Goal: Task Accomplishment & Management: Complete application form

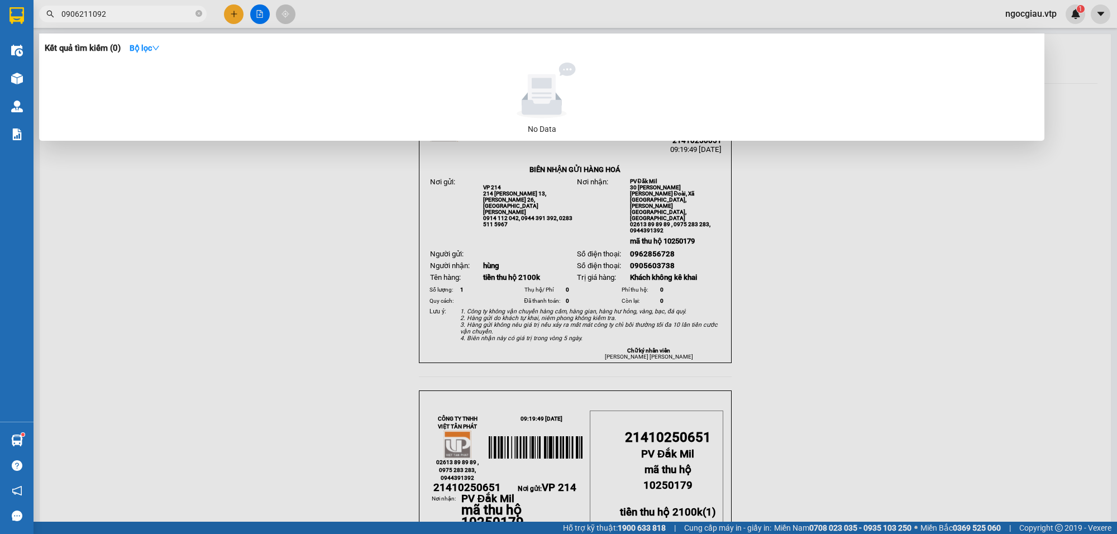
click at [131, 15] on input "0906211092" at bounding box center [127, 14] width 132 height 12
click at [131, 9] on input "0908871922" at bounding box center [127, 14] width 132 height 12
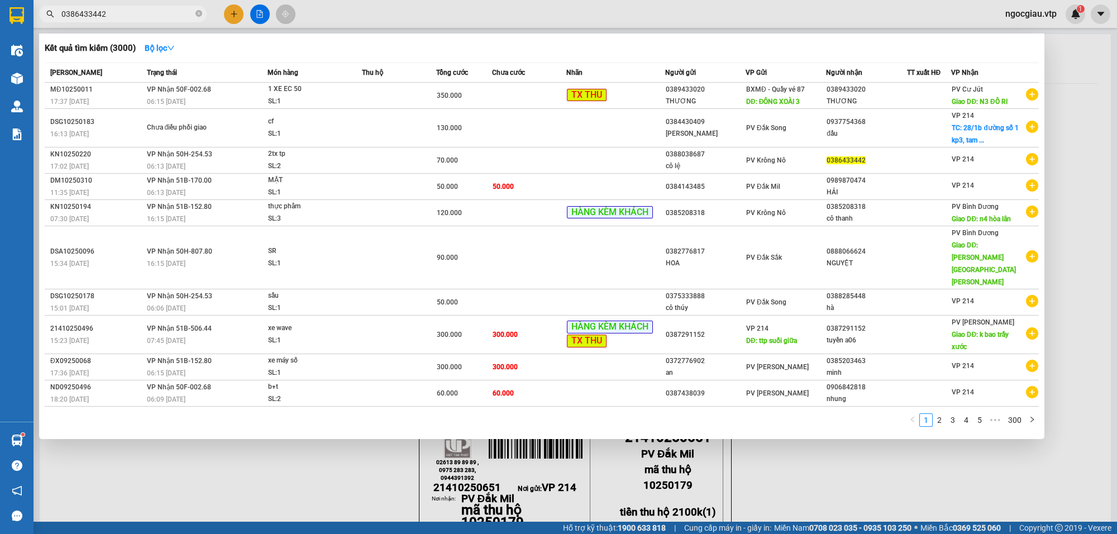
type input "0386433442"
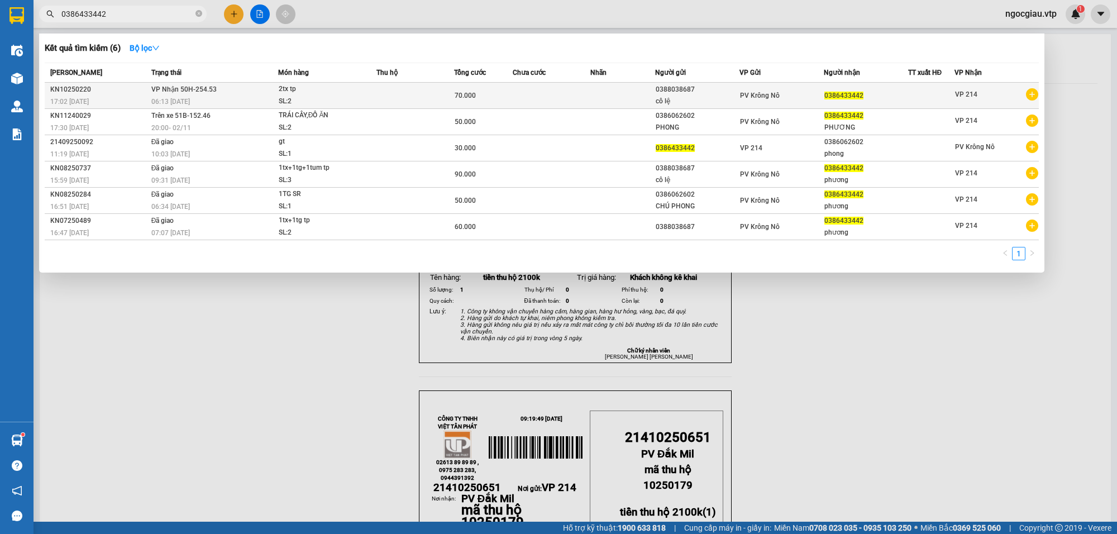
click at [325, 96] on div "SL: 2" at bounding box center [321, 101] width 84 height 12
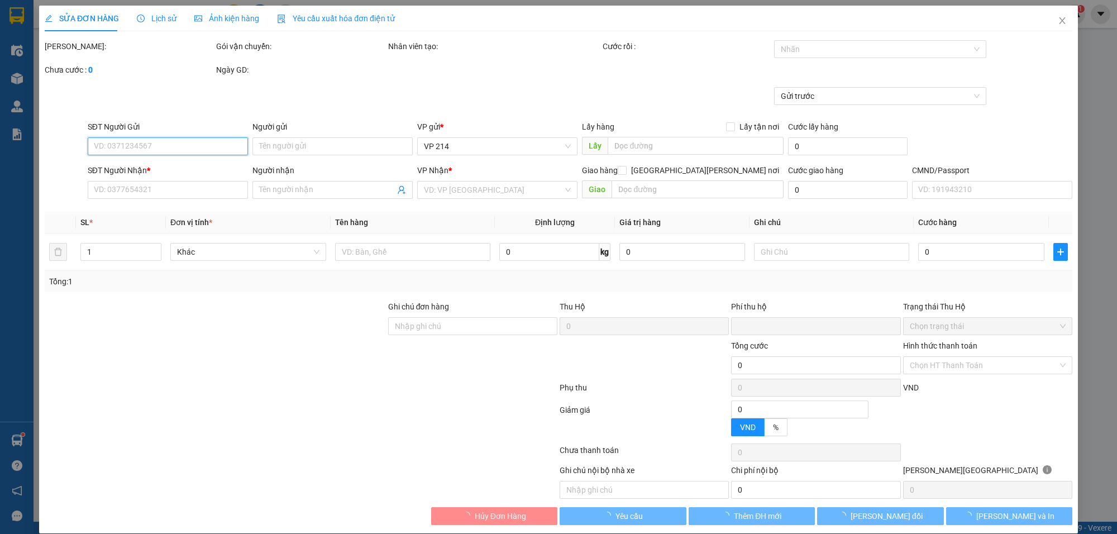
type input "3.500"
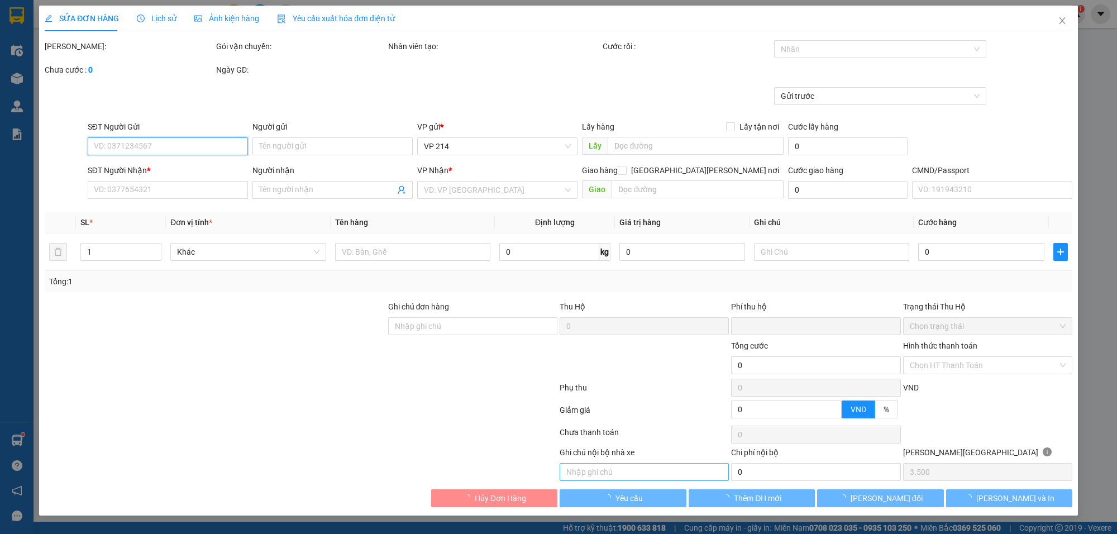
type input "0388038687"
type input "cô lệ"
type input "0386433442"
type input "0"
type input "70.000"
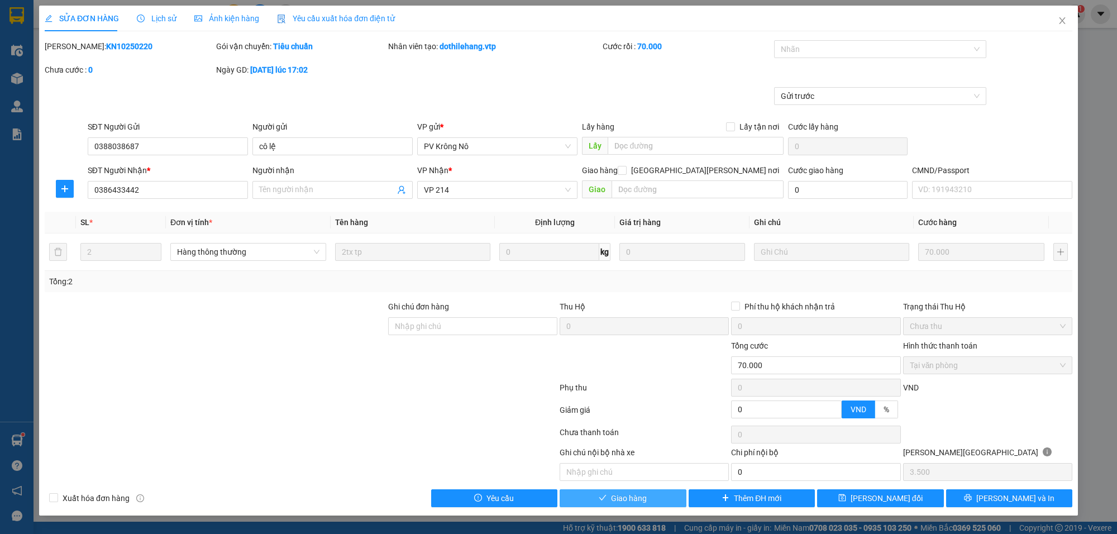
click at [652, 501] on button "Giao hàng" at bounding box center [622, 498] width 127 height 18
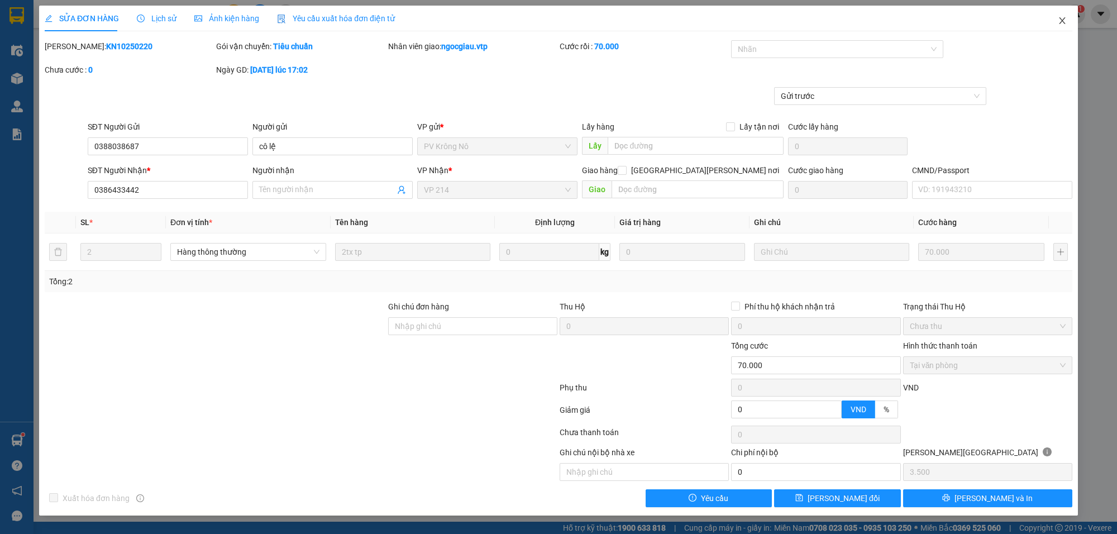
click at [1062, 21] on icon "close" at bounding box center [1062, 20] width 6 height 7
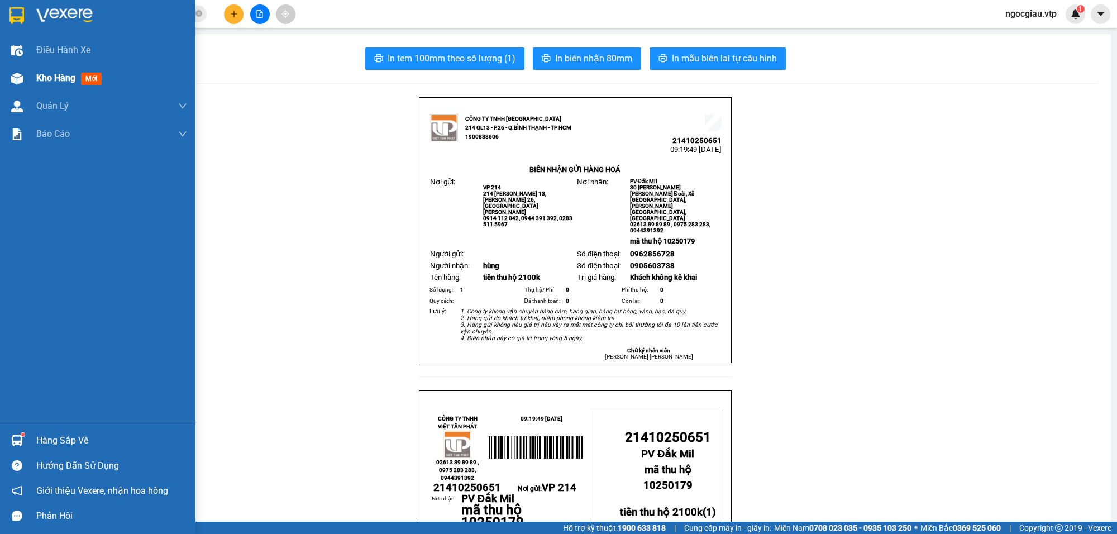
click at [36, 71] on div "Kho hàng mới" at bounding box center [71, 78] width 70 height 14
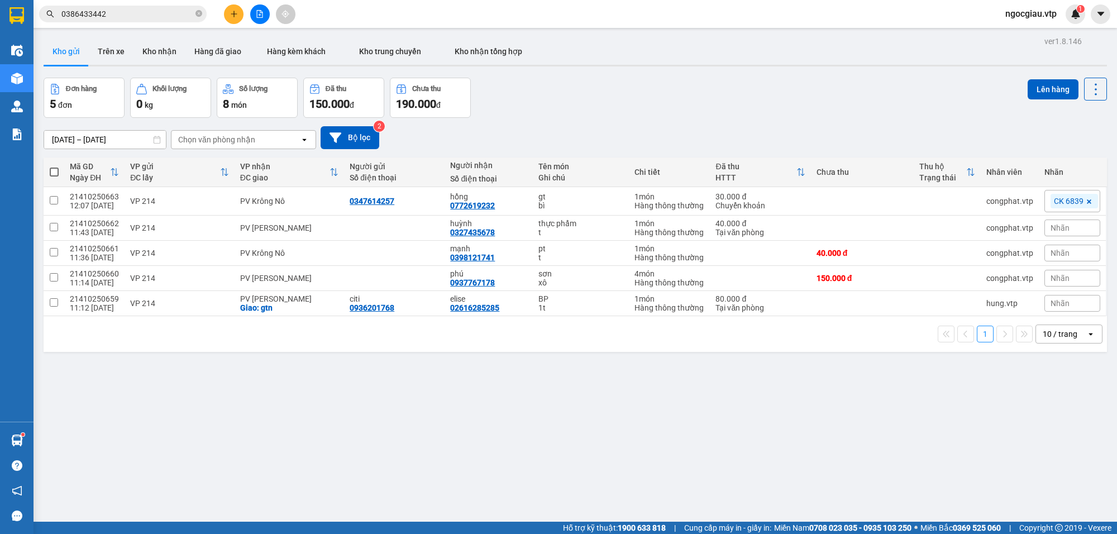
click at [129, 8] on input "0386433442" at bounding box center [127, 14] width 132 height 12
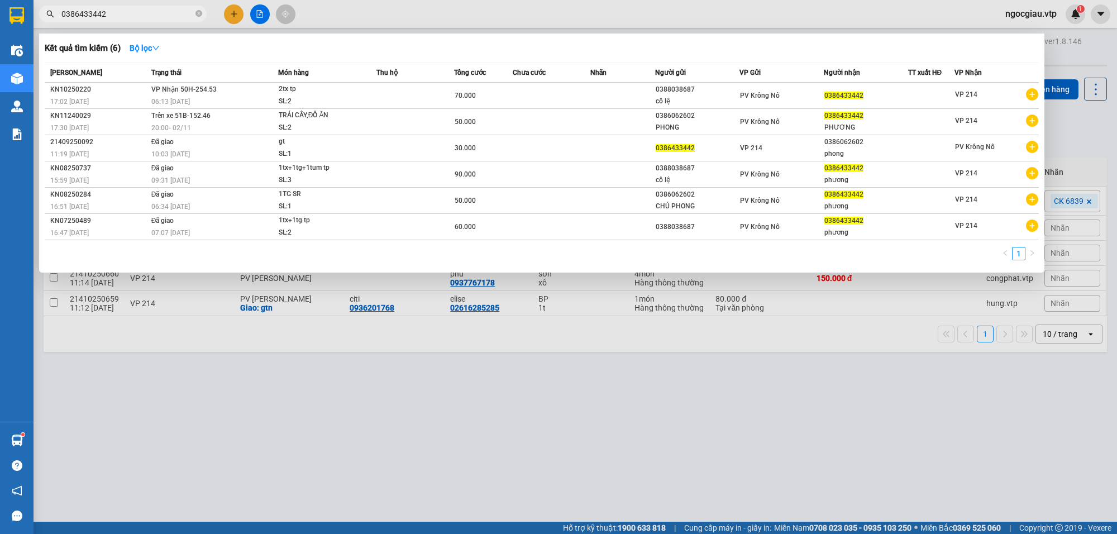
click at [129, 8] on input "0386433442" at bounding box center [127, 14] width 132 height 12
type input "941"
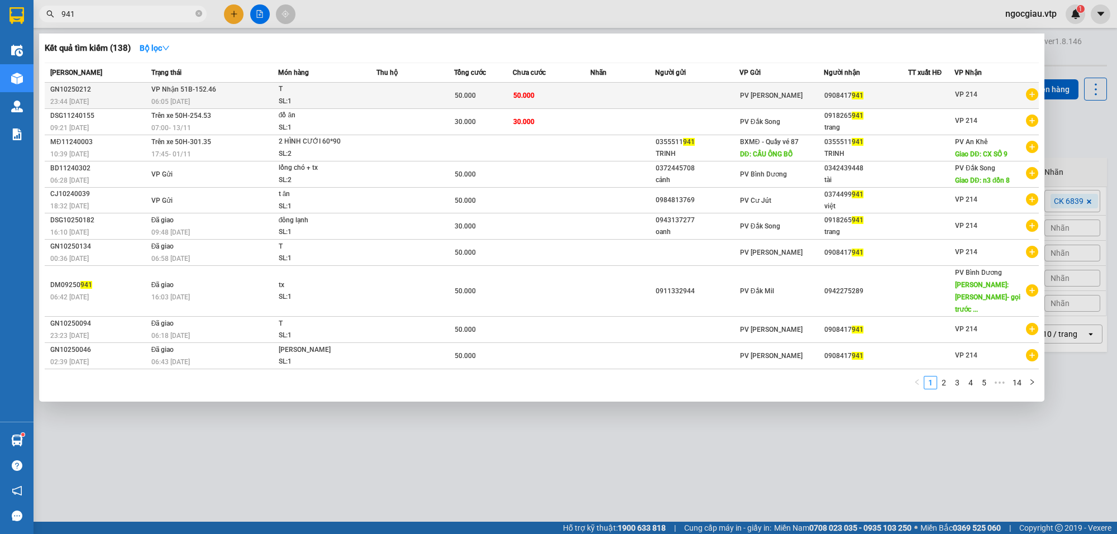
click at [863, 95] on div "0908417 941" at bounding box center [865, 96] width 83 height 12
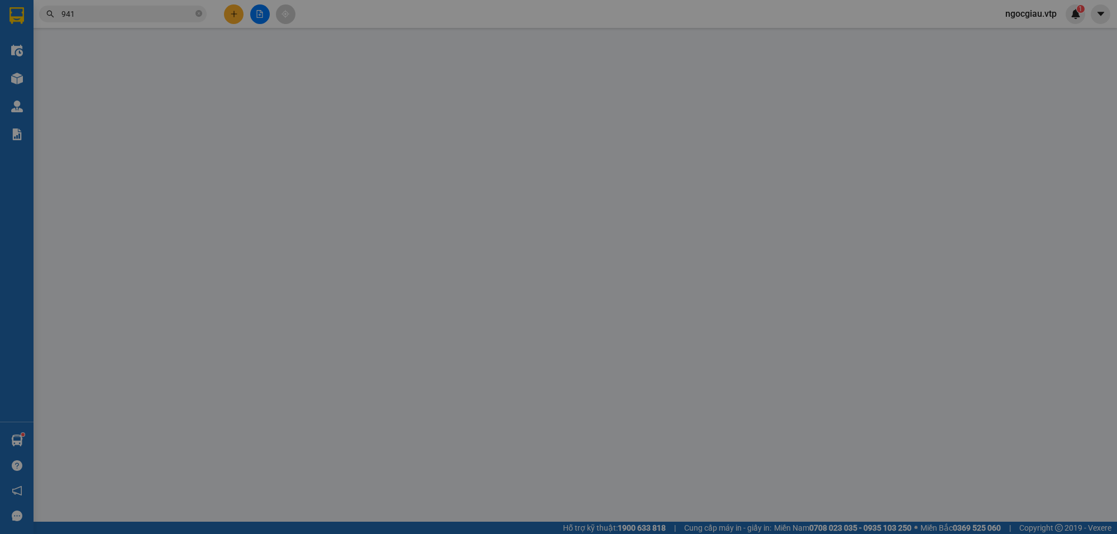
type input "0908417941"
type input "0"
type input "50.000"
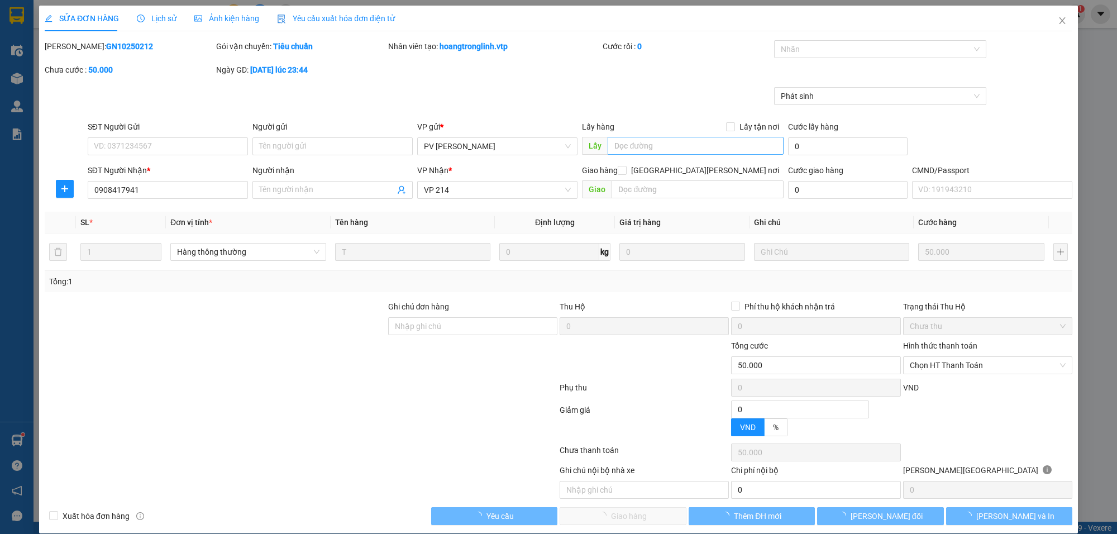
type input "10.000"
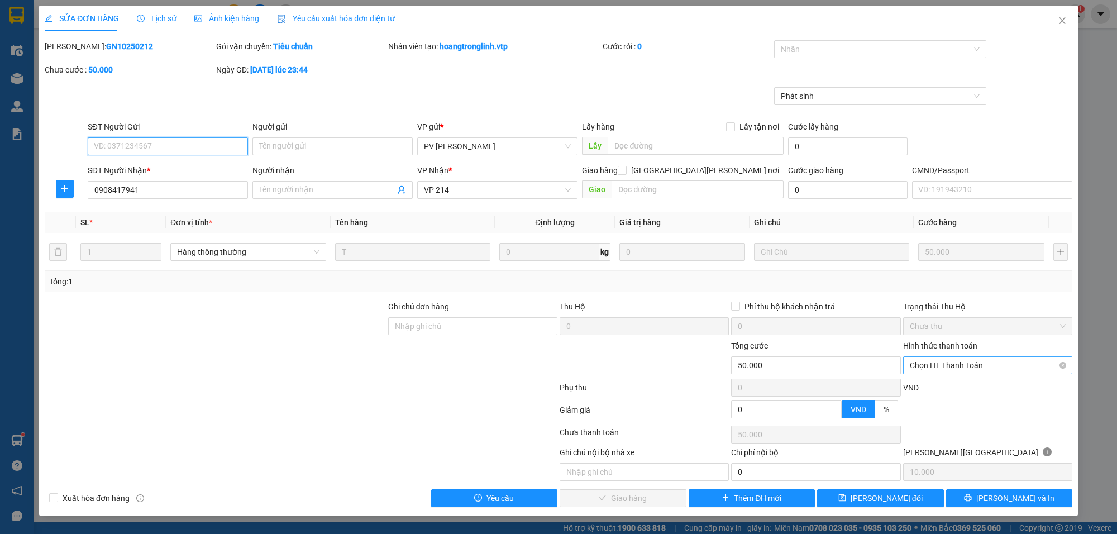
click at [956, 366] on span "Chọn HT Thanh Toán" at bounding box center [988, 365] width 156 height 17
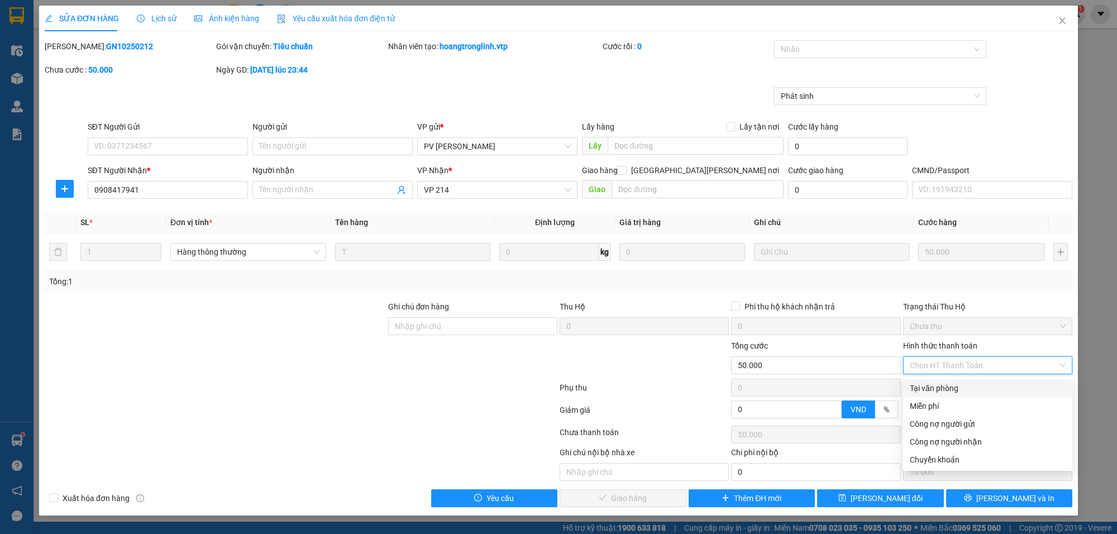
click at [931, 389] on div "Tại văn phòng" at bounding box center [988, 388] width 156 height 12
type input "0"
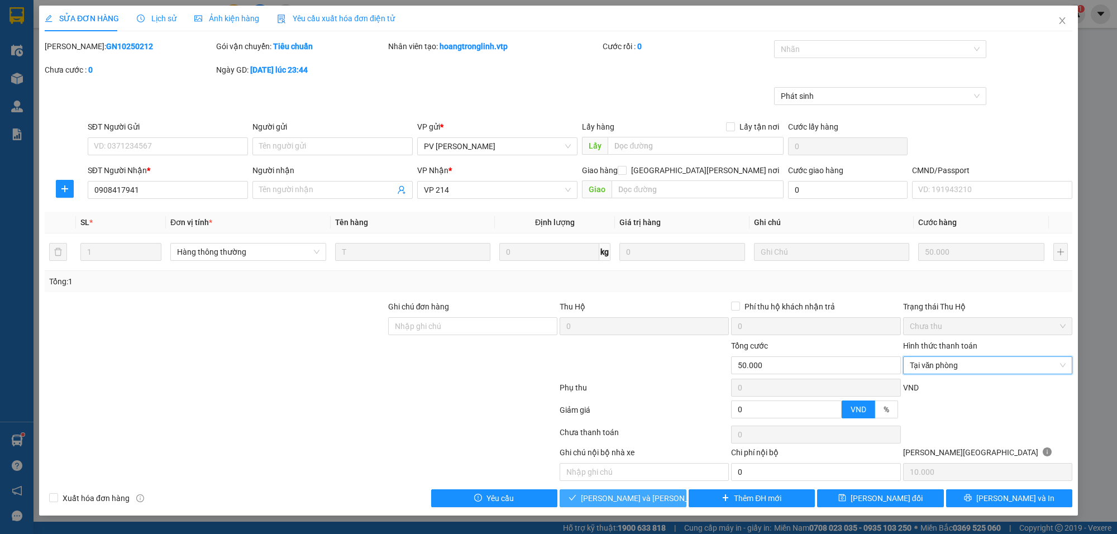
click at [610, 500] on span "[PERSON_NAME] và [PERSON_NAME] hàng" at bounding box center [656, 498] width 151 height 12
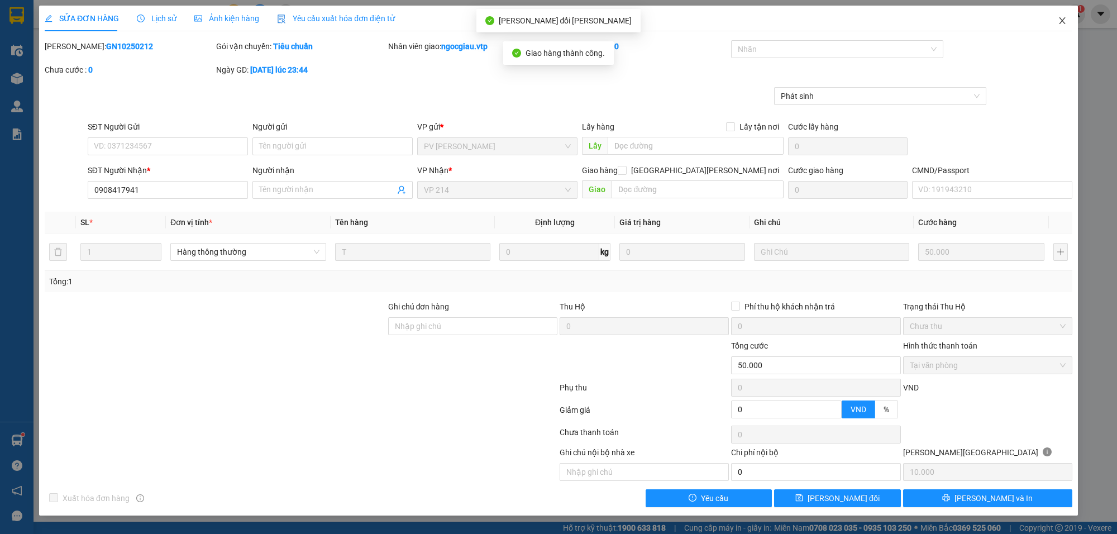
click at [1067, 20] on span "Close" at bounding box center [1061, 21] width 31 height 31
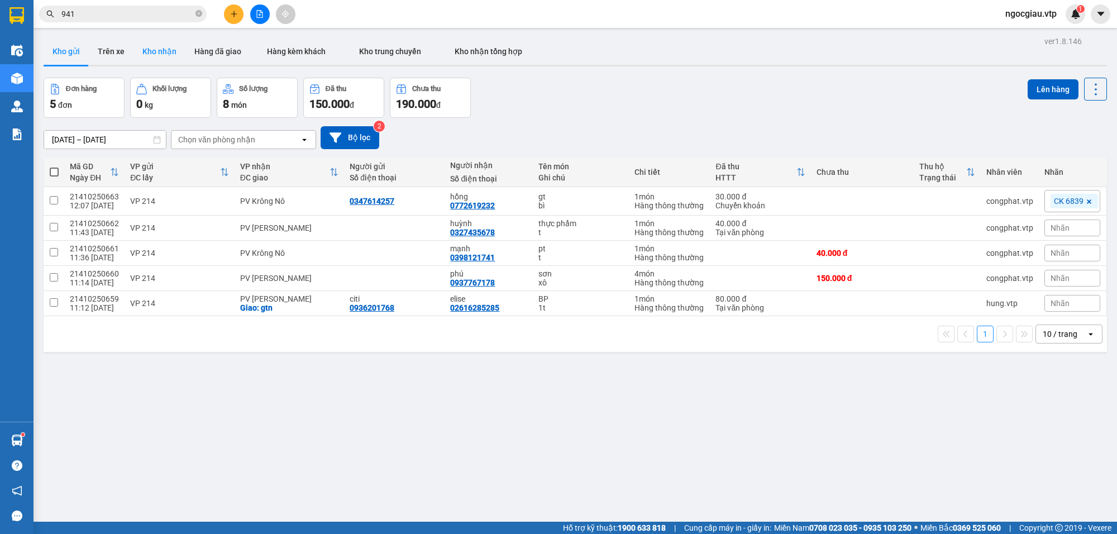
click at [155, 51] on button "Kho nhận" at bounding box center [159, 51] width 52 height 27
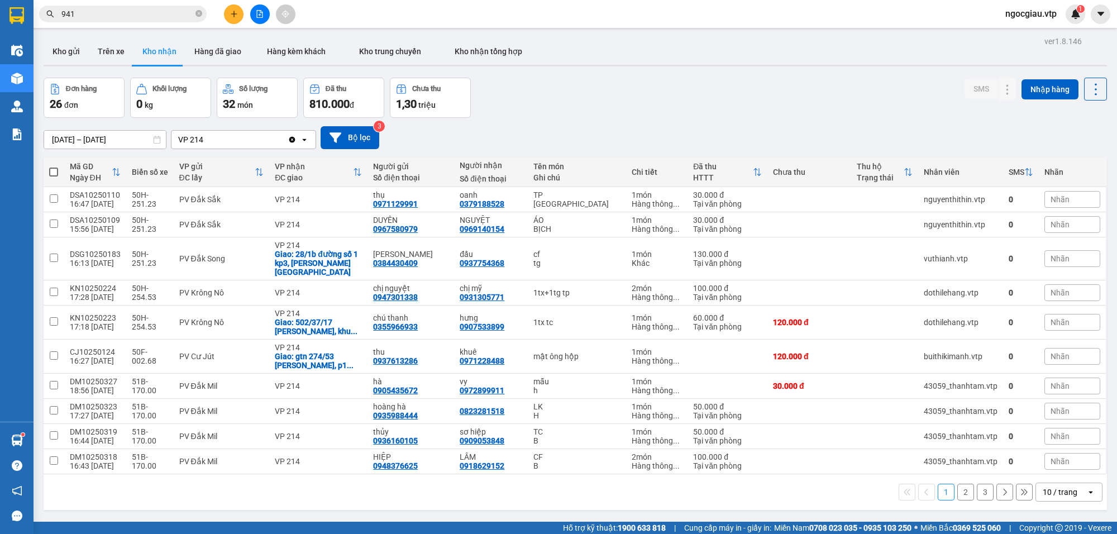
click at [1054, 487] on div "10 / trang" at bounding box center [1059, 491] width 35 height 11
click at [1062, 462] on span "100 / trang" at bounding box center [1054, 460] width 40 height 11
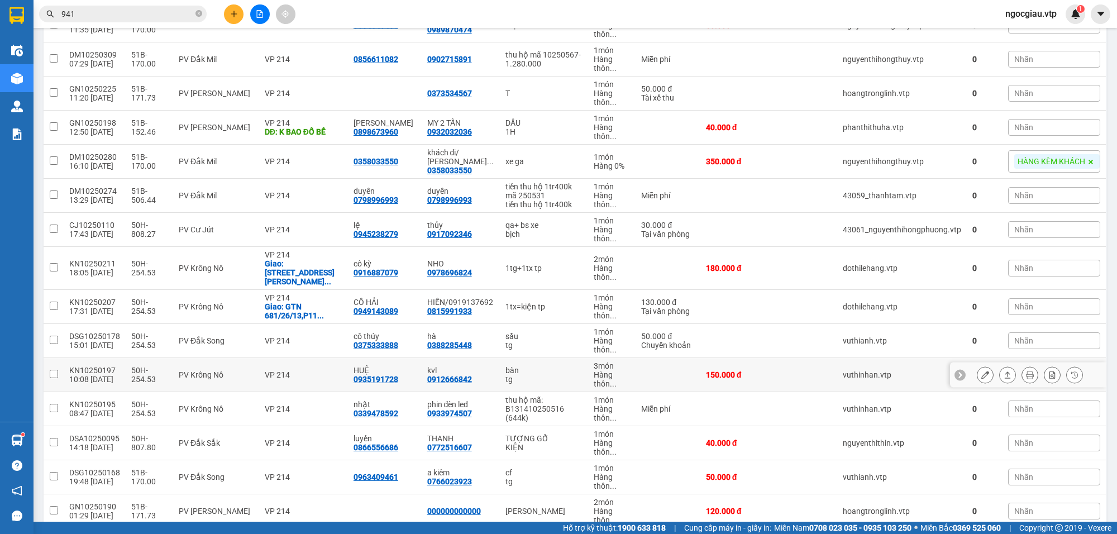
scroll to position [620, 0]
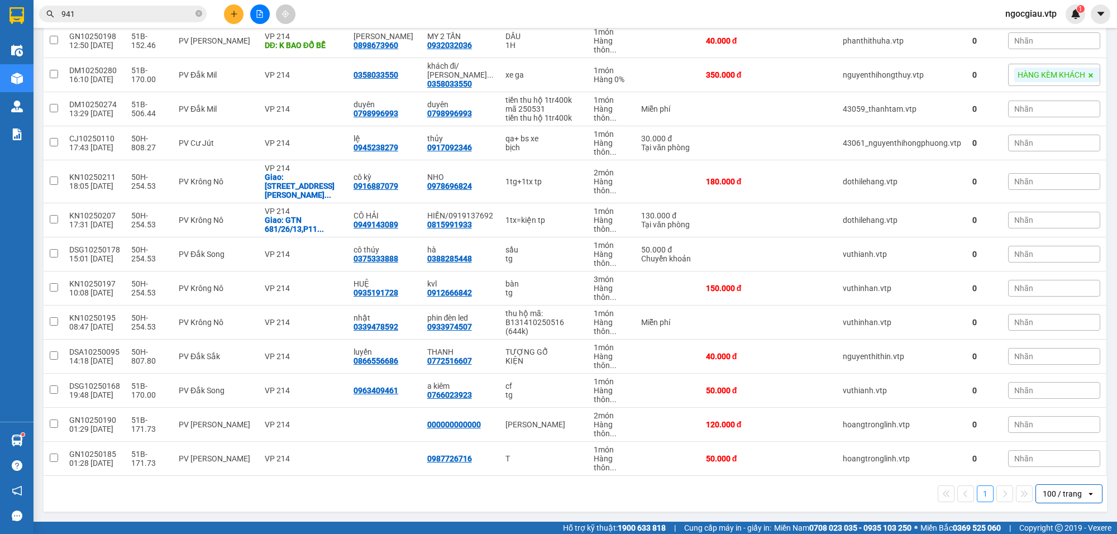
click at [123, 10] on input "941" at bounding box center [127, 14] width 132 height 12
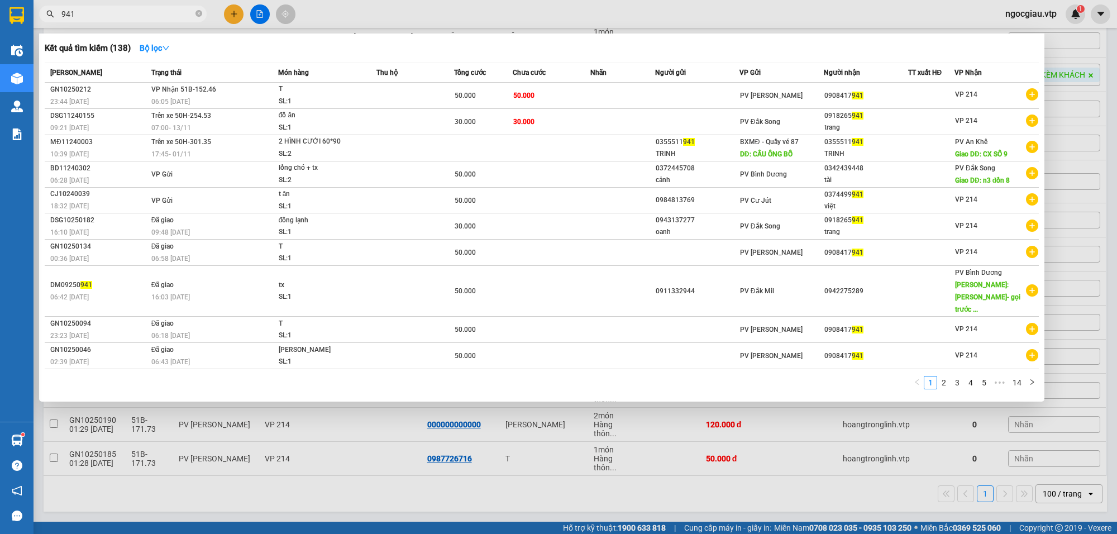
click at [123, 10] on input "941" at bounding box center [127, 14] width 132 height 12
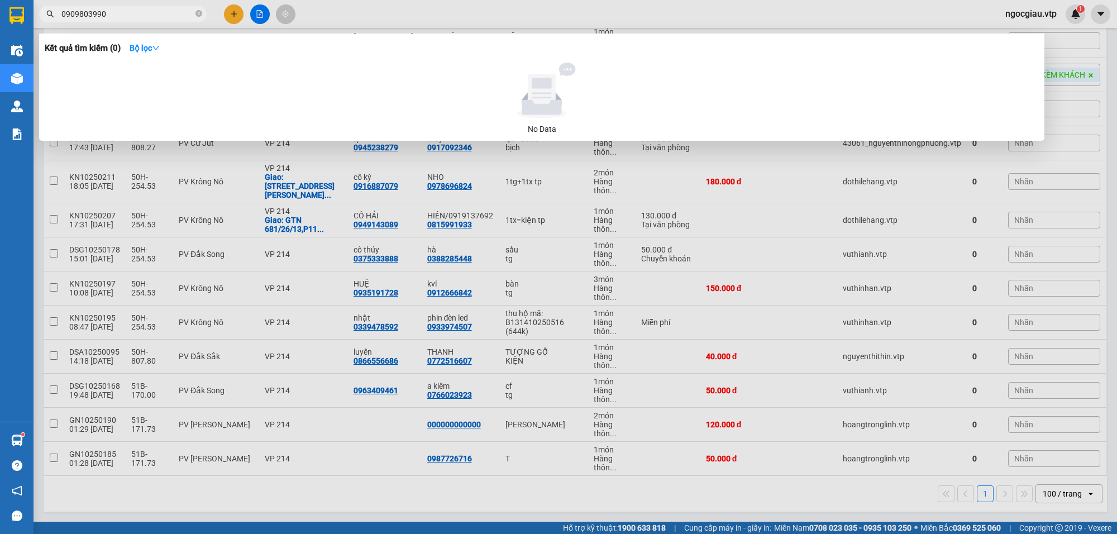
click at [130, 10] on input "0909803990" at bounding box center [127, 14] width 132 height 12
type input "0"
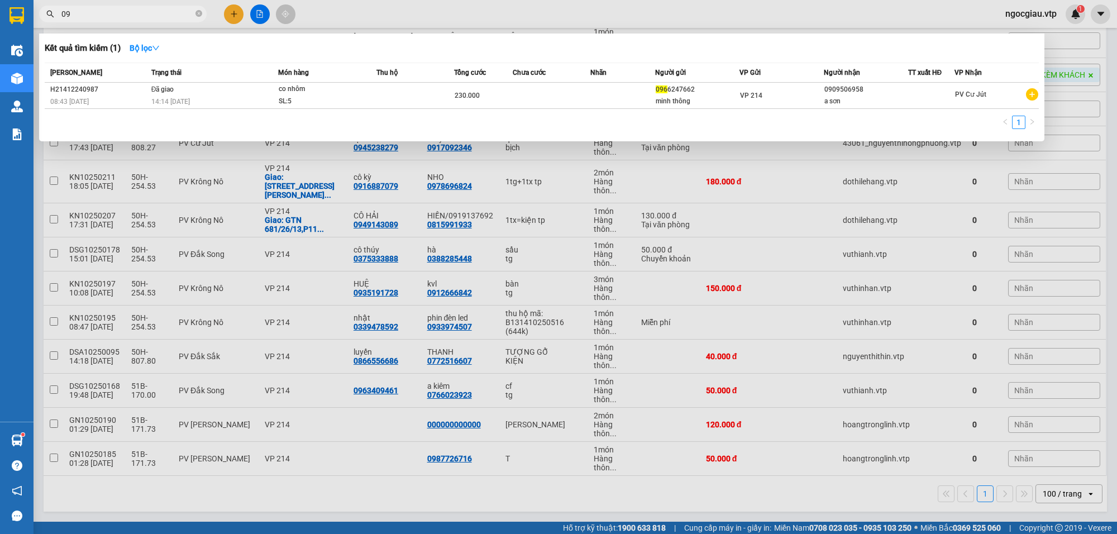
type input "0"
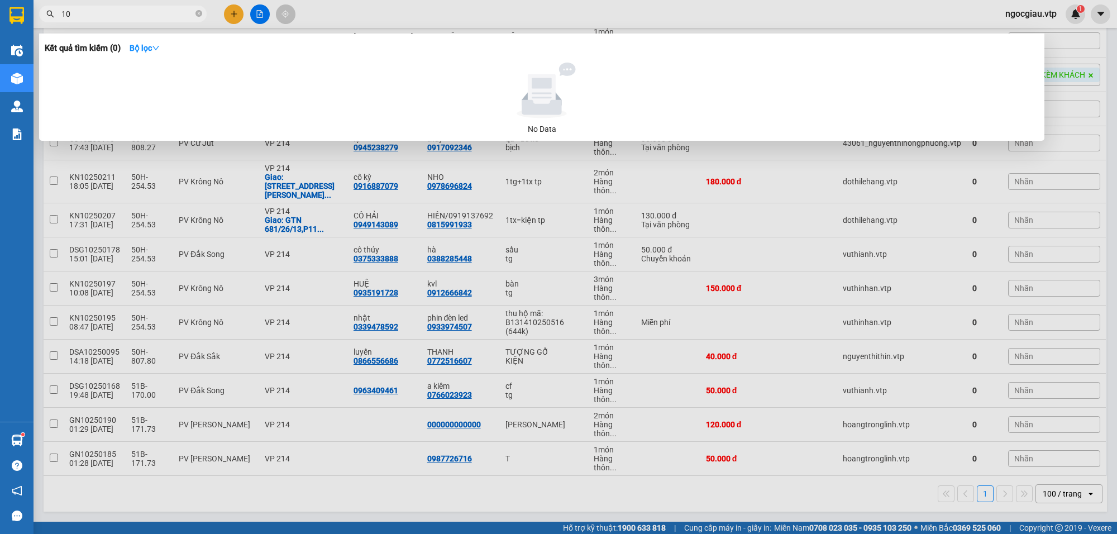
type input "1"
type input "c"
type input "C"
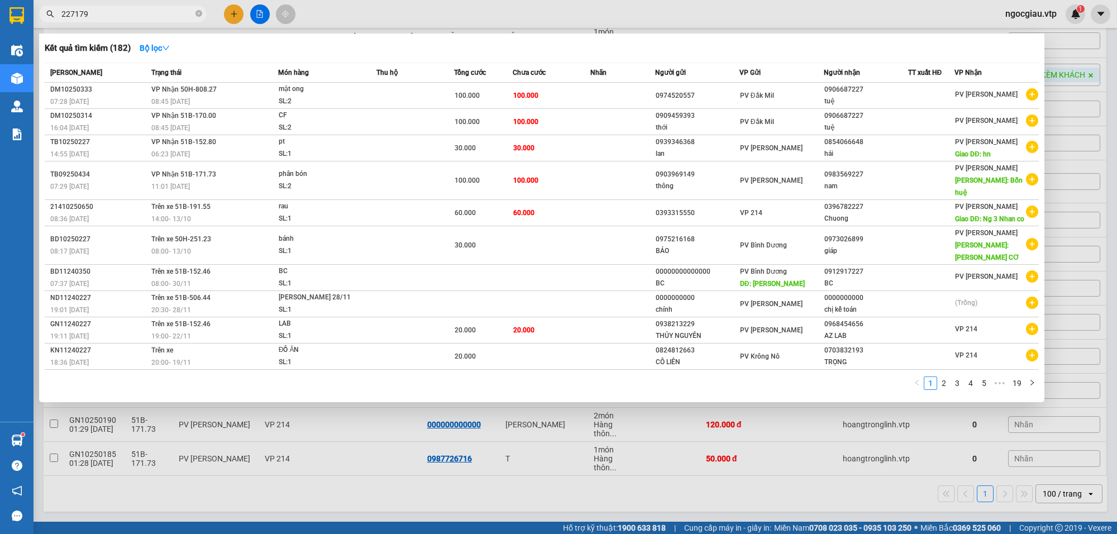
type input "227179"
